Goal: Information Seeking & Learning: Learn about a topic

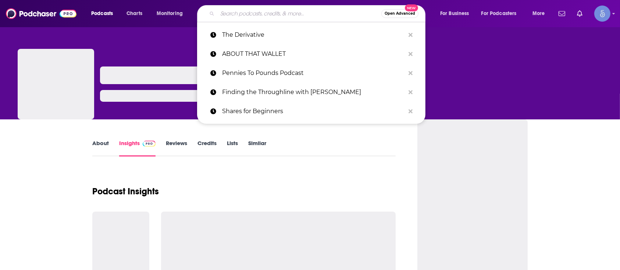
type input "The Road to Rediscovery: A Journey of Personal Growth"
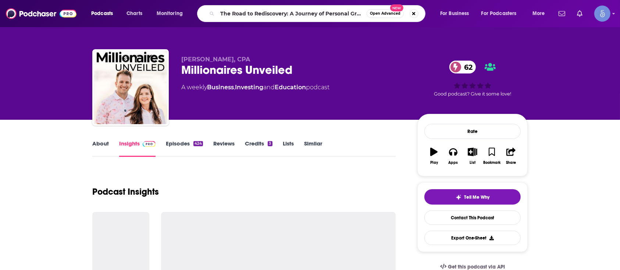
scroll to position [0, 7]
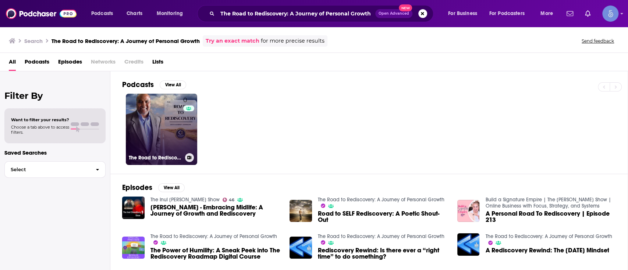
click at [170, 140] on link "0 The Road to Rediscovery: A Journey of Personal Growth" at bounding box center [161, 129] width 71 height 71
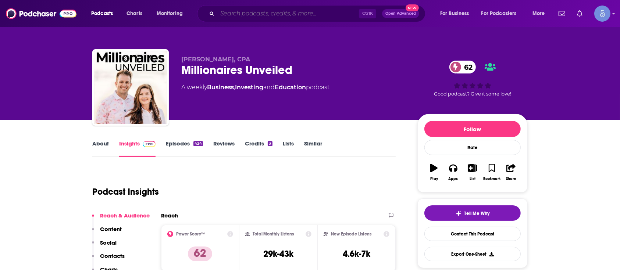
click at [231, 8] on input "Search podcasts, credits, & more..." at bounding box center [288, 14] width 142 height 12
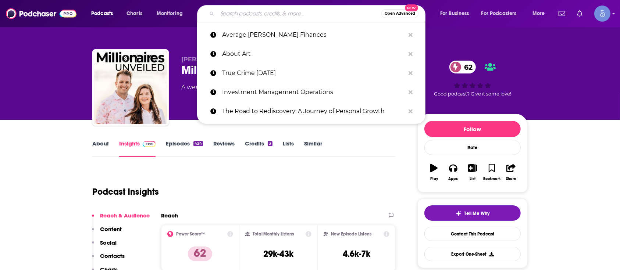
paste input "Digital Social Hour"
type input "Digital Social Hour"
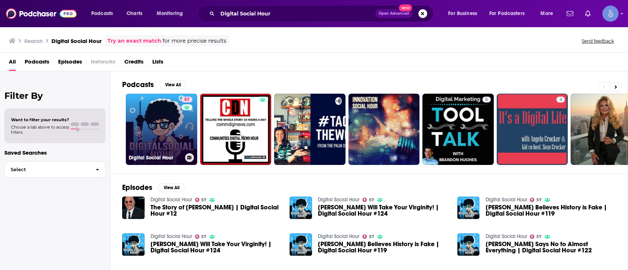
click at [164, 134] on link "57 Digital Social Hour" at bounding box center [161, 129] width 71 height 71
